Goal: Find specific page/section: Find specific page/section

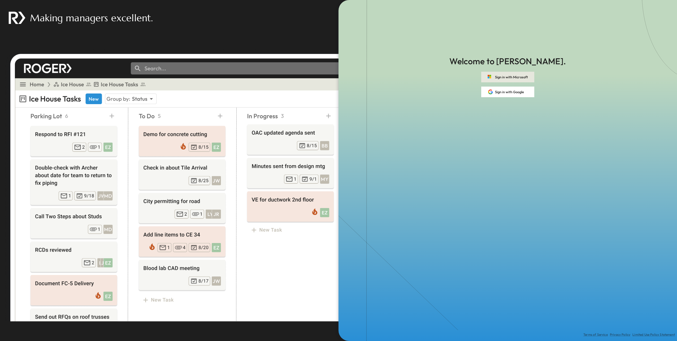
click at [509, 78] on button "Sign in with Microsoft" at bounding box center [507, 77] width 53 height 11
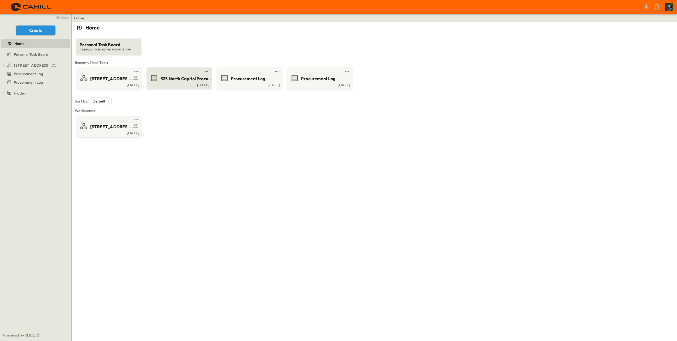
click at [182, 77] on span "525 North Capitol Procurement Log" at bounding box center [187, 79] width 52 height 6
